Goal: Task Accomplishment & Management: Manage account settings

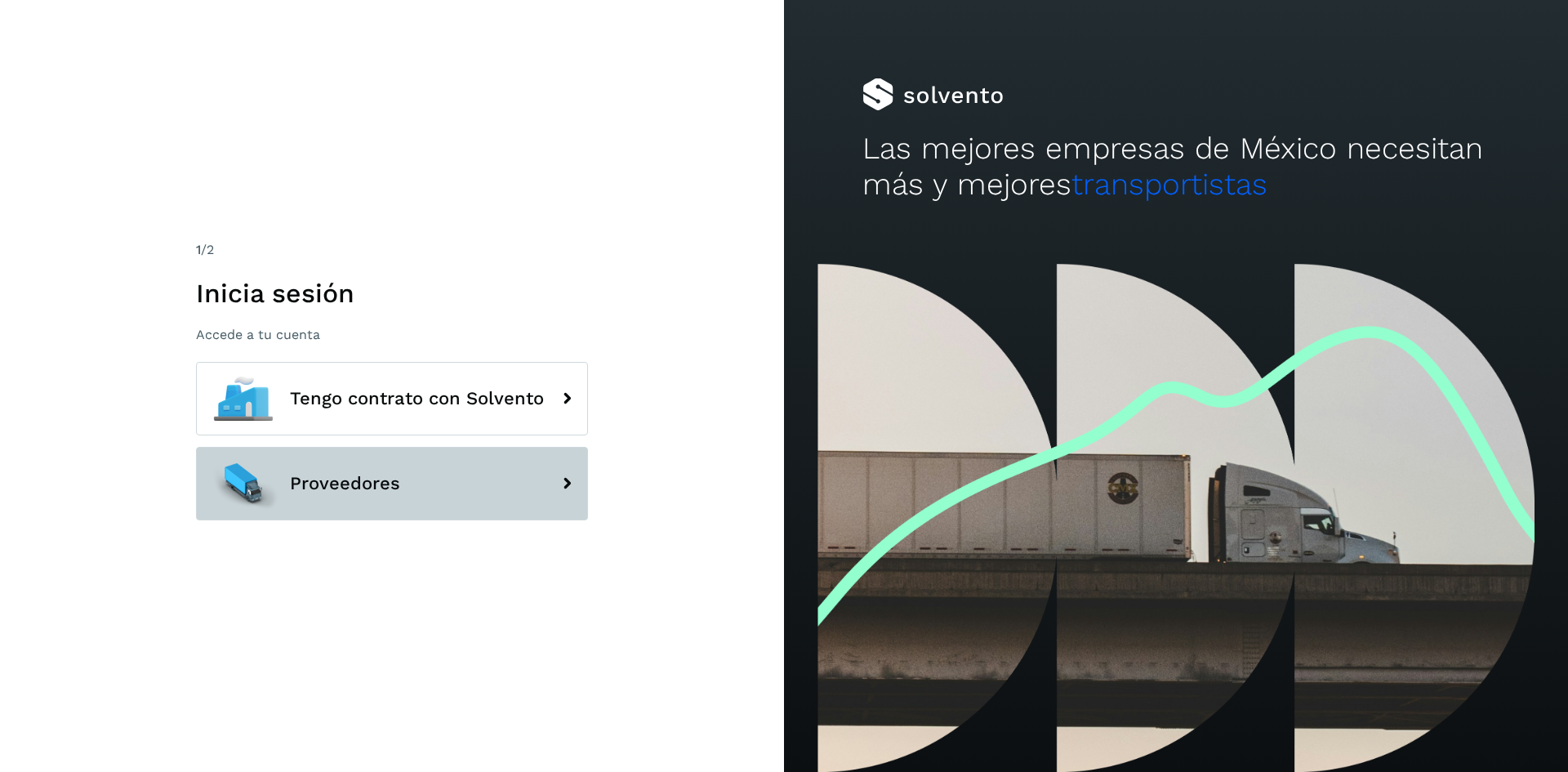
click at [338, 487] on span "Proveedores" at bounding box center [345, 483] width 110 height 20
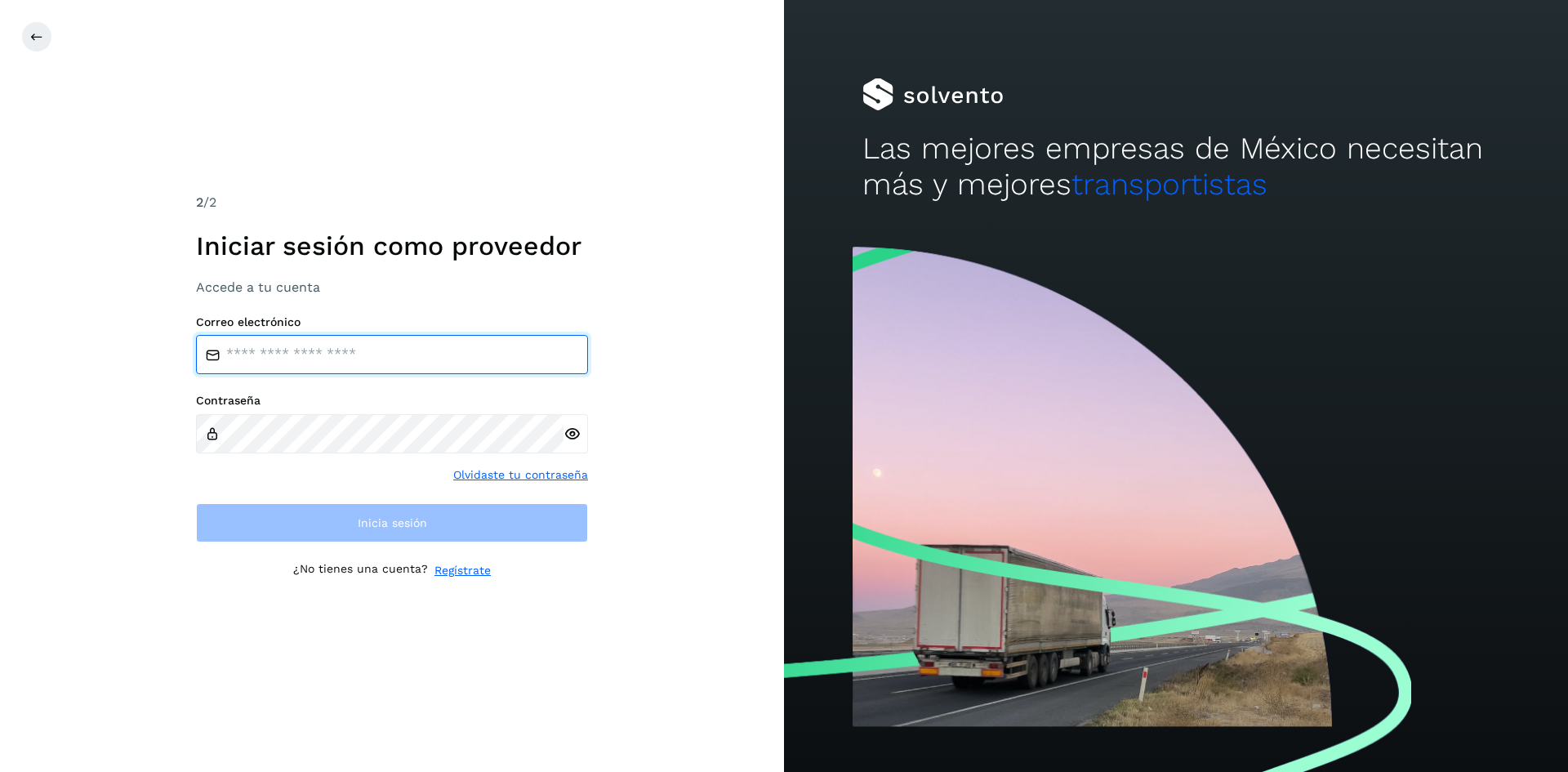
type input "**********"
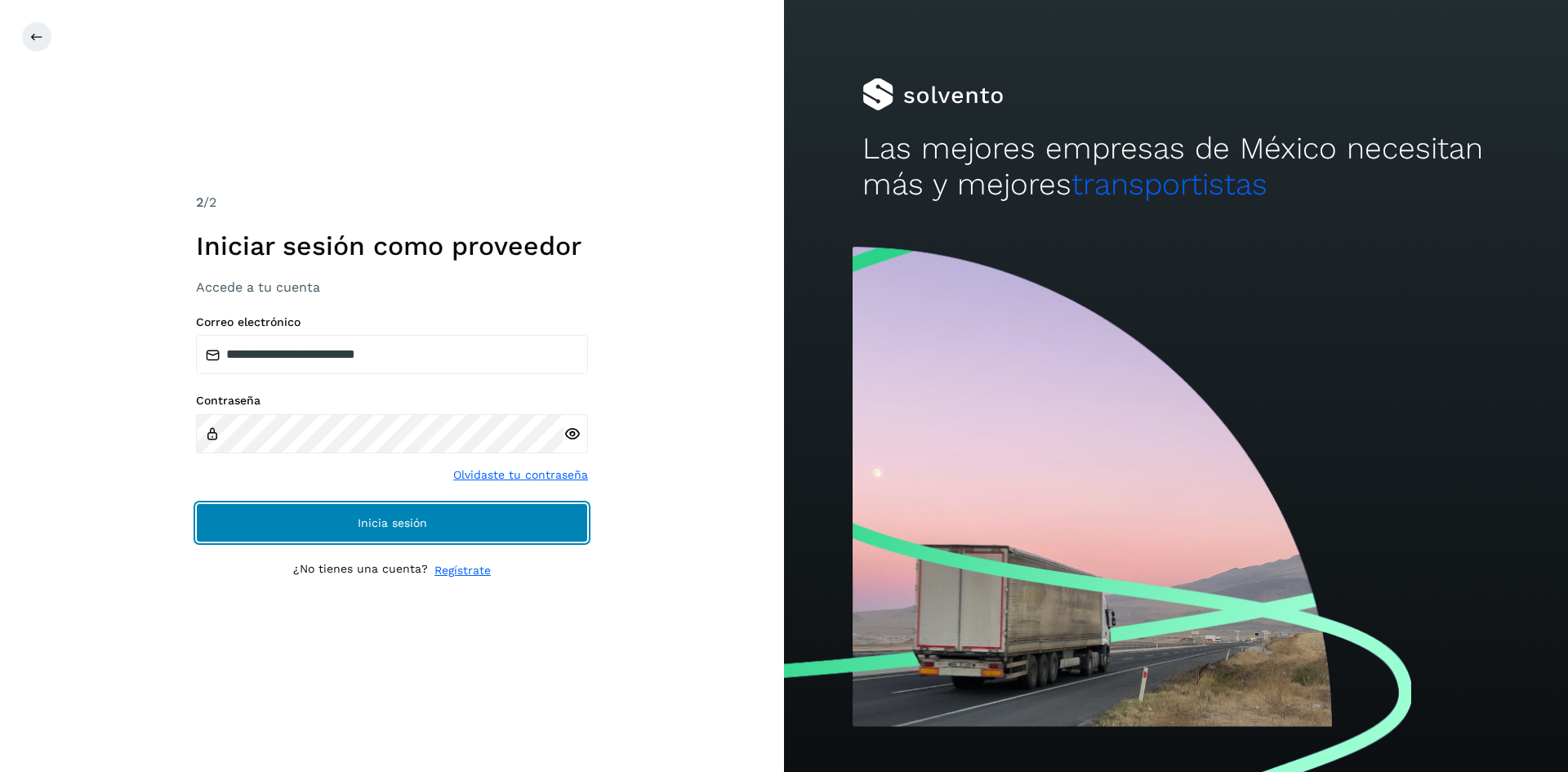
click at [341, 506] on button "Inicia sesión" at bounding box center [392, 522] width 392 height 39
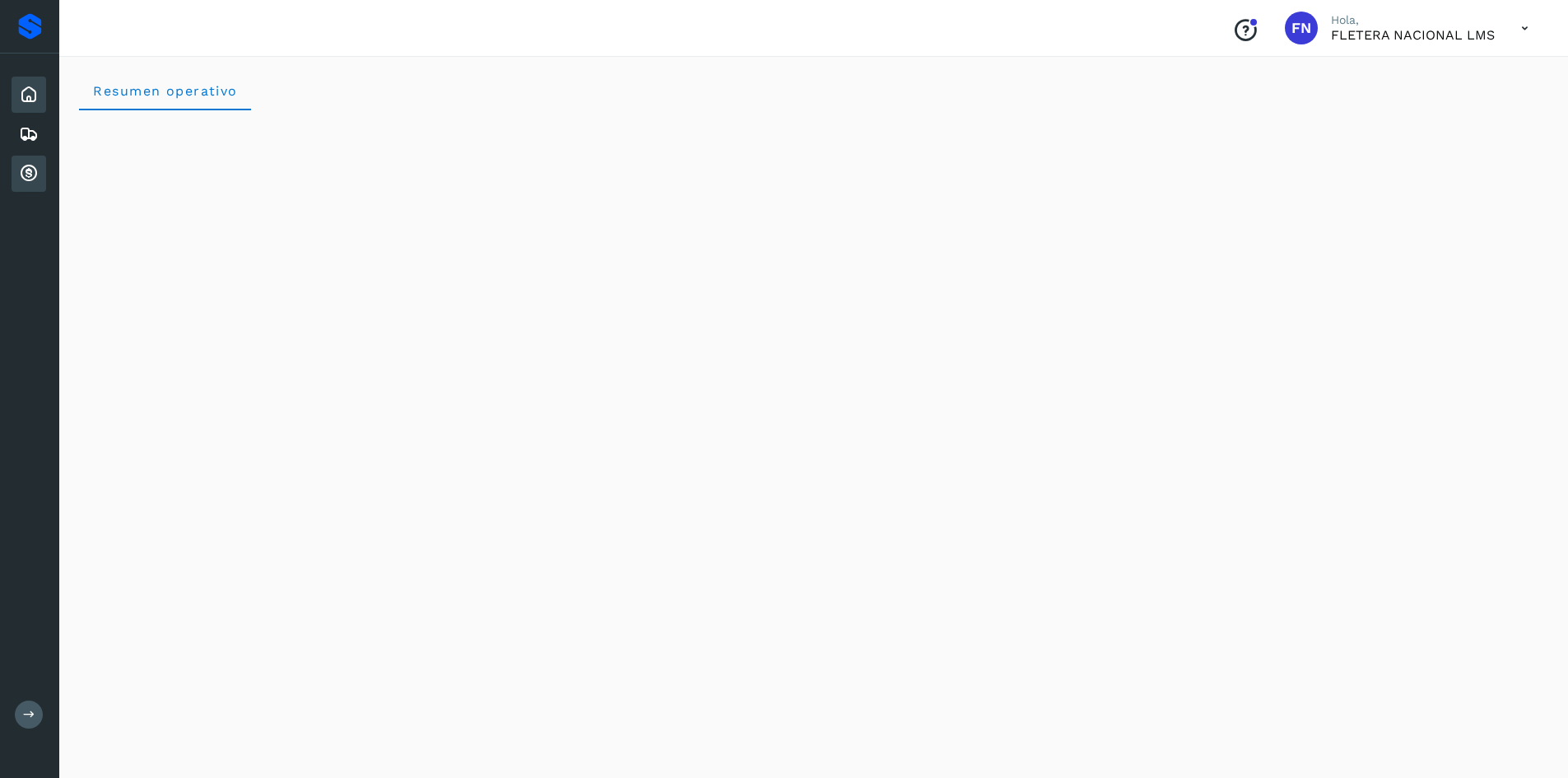
click at [35, 175] on icon at bounding box center [29, 174] width 20 height 20
